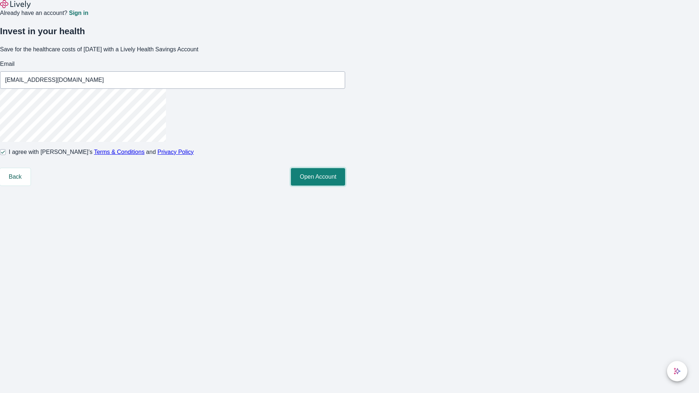
click at [345, 186] on button "Open Account" at bounding box center [318, 176] width 54 height 17
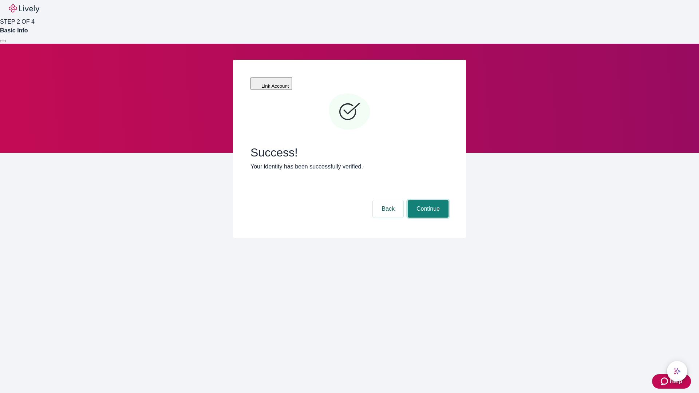
click at [427, 200] on button "Continue" at bounding box center [428, 208] width 41 height 17
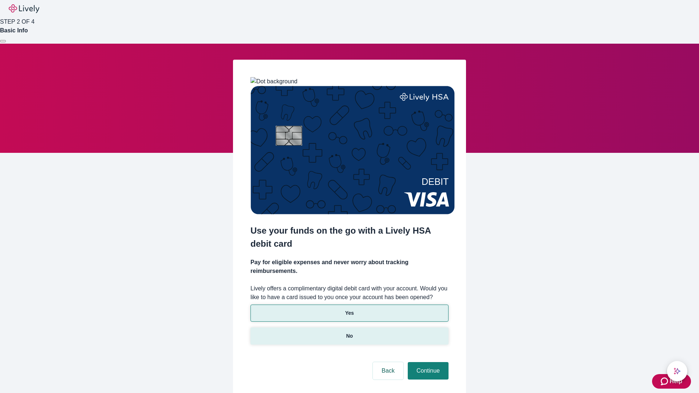
click at [349, 332] on p "No" at bounding box center [349, 336] width 7 height 8
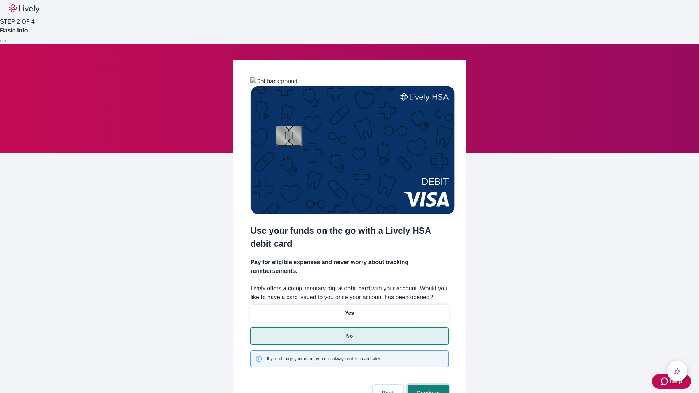
click at [427, 385] on button "Continue" at bounding box center [428, 393] width 41 height 17
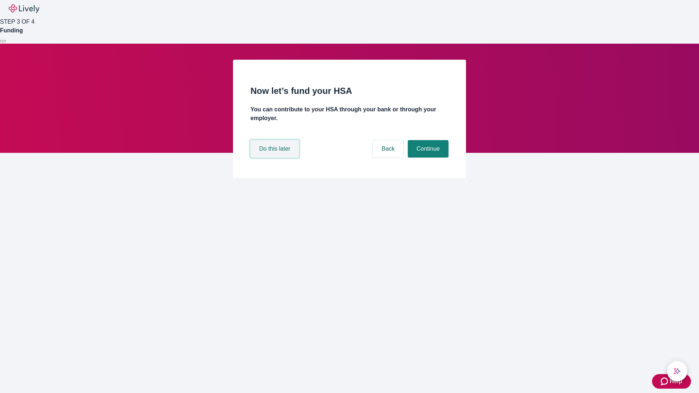
click at [276, 158] on button "Do this later" at bounding box center [275, 148] width 48 height 17
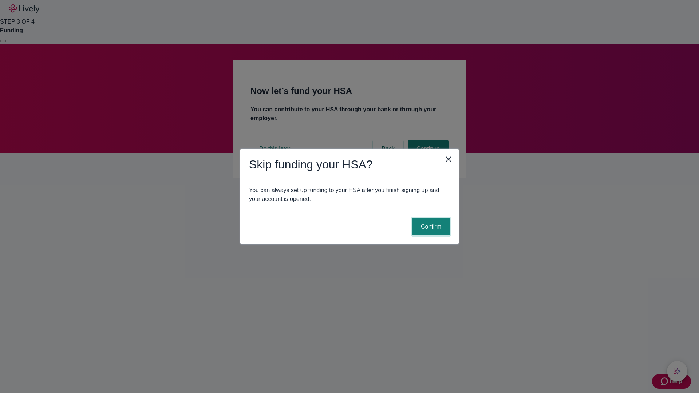
click at [430, 227] on button "Confirm" at bounding box center [431, 226] width 38 height 17
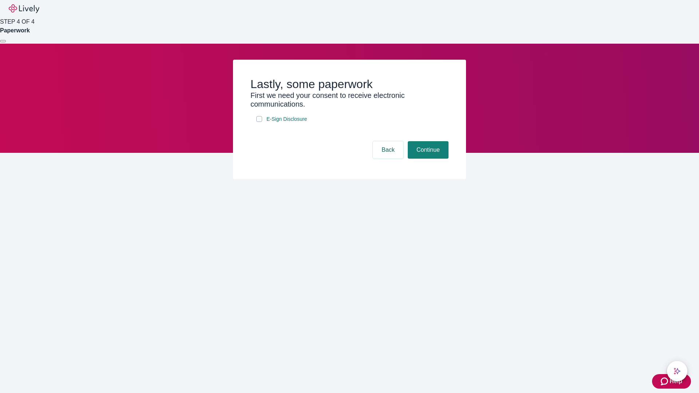
click at [259, 122] on input "E-Sign Disclosure" at bounding box center [259, 119] width 6 height 6
checkbox input "true"
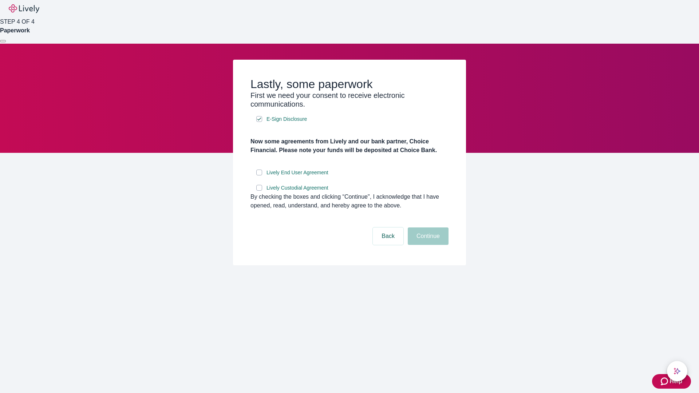
click at [259, 176] on input "Lively End User Agreement" at bounding box center [259, 173] width 6 height 6
checkbox input "true"
click at [259, 191] on input "Lively Custodial Agreement" at bounding box center [259, 188] width 6 height 6
checkbox input "true"
click at [427, 245] on button "Continue" at bounding box center [428, 236] width 41 height 17
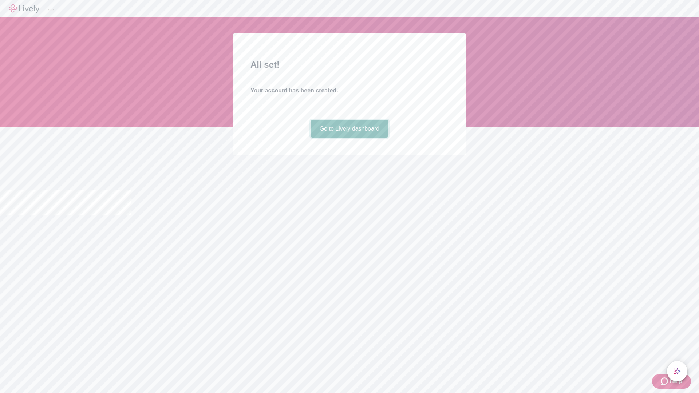
click at [349, 138] on link "Go to Lively dashboard" at bounding box center [350, 128] width 78 height 17
